Goal: Task Accomplishment & Management: Manage account settings

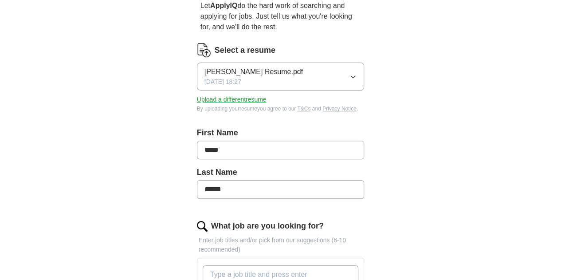
click at [227, 95] on button "Upload a different resume" at bounding box center [232, 99] width 70 height 9
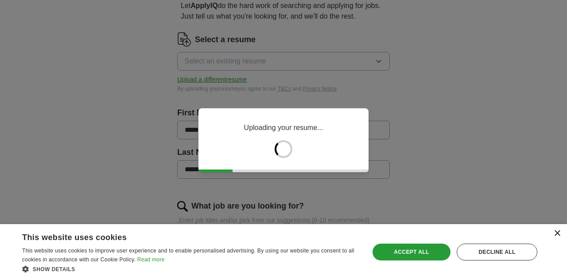
click at [559, 233] on div "×" at bounding box center [557, 233] width 7 height 7
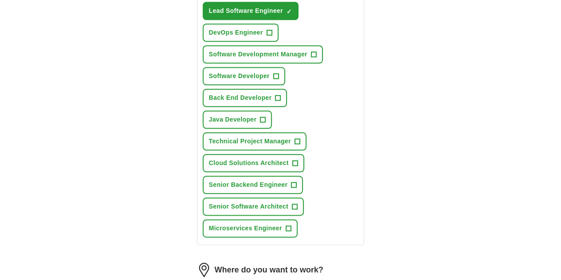
scroll to position [532, 0]
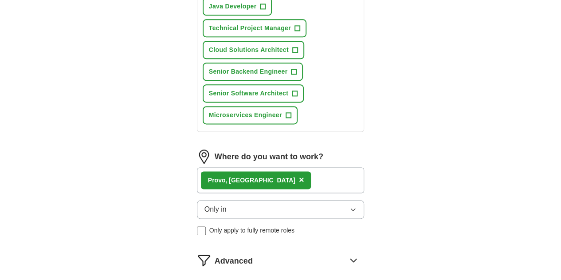
click at [299, 175] on span "×" at bounding box center [301, 180] width 5 height 10
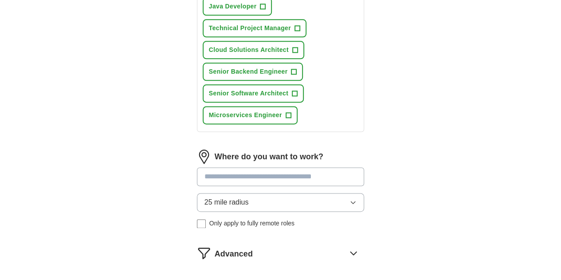
click at [224, 167] on input at bounding box center [281, 176] width 168 height 19
type input "****"
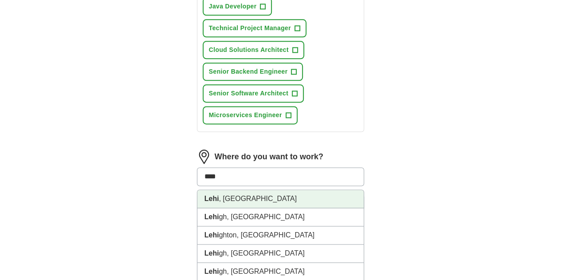
click at [218, 190] on li "Lehi , [GEOGRAPHIC_DATA]" at bounding box center [280, 199] width 167 height 18
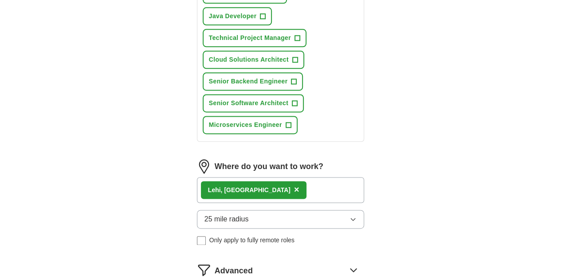
click at [234, 210] on div "25 mile radius Only apply to fully remote roles" at bounding box center [281, 227] width 168 height 35
click at [234, 235] on span "Only apply to fully remote roles" at bounding box center [251, 239] width 85 height 9
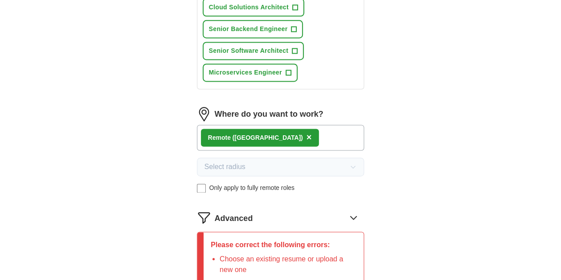
scroll to position [622, 0]
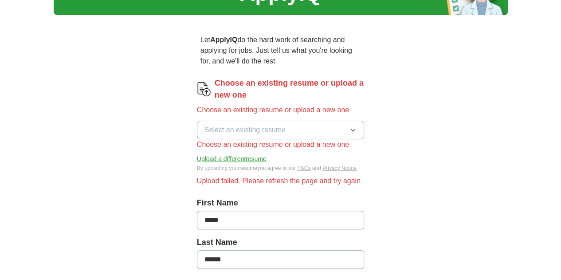
scroll to position [0, 0]
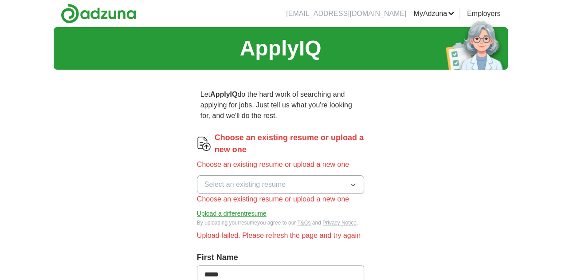
click at [284, 175] on button "Select an existing resume" at bounding box center [281, 184] width 168 height 19
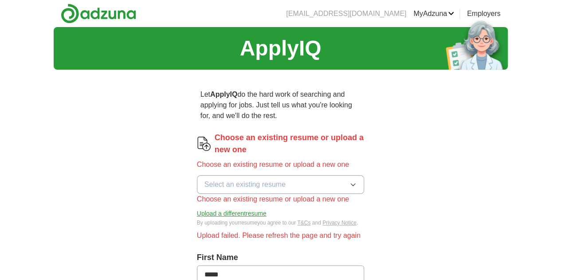
click at [200, 209] on button "Upload a different resume" at bounding box center [232, 213] width 70 height 9
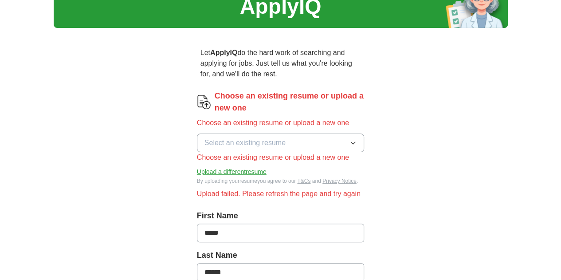
scroll to position [89, 0]
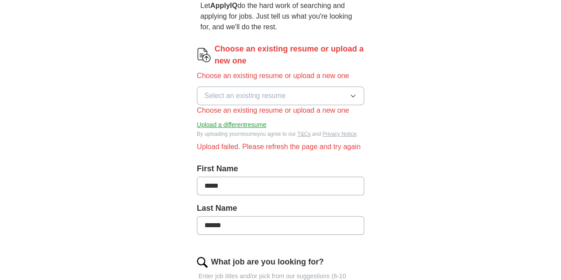
click at [227, 120] on button "Upload a different resume" at bounding box center [232, 124] width 70 height 9
